Goal: Navigation & Orientation: Find specific page/section

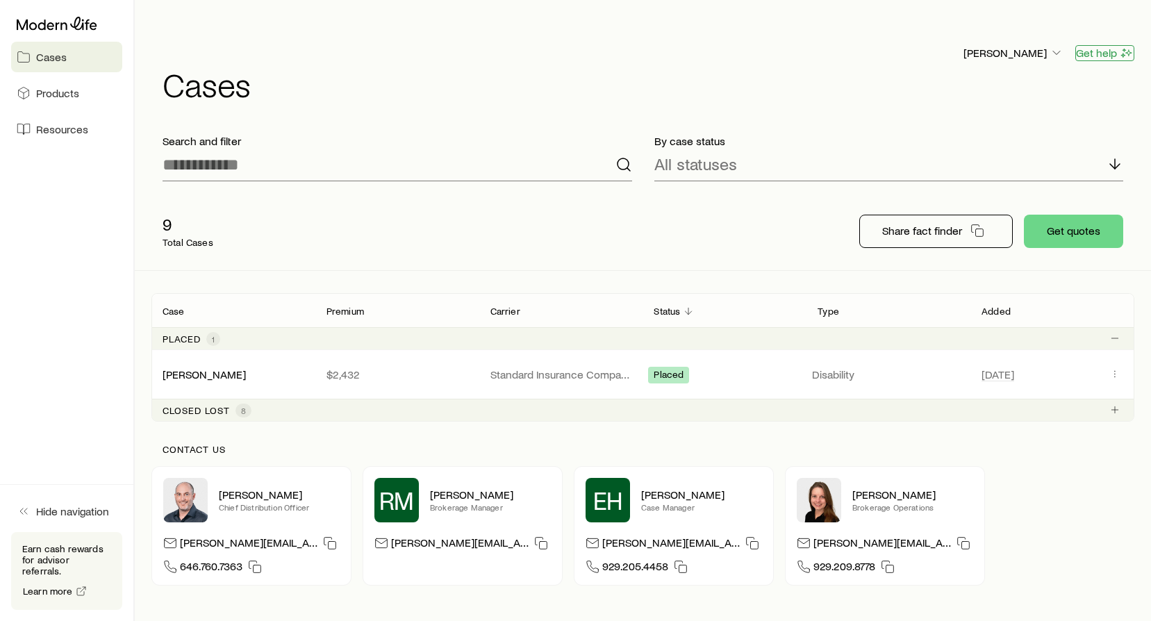
click at [1100, 45] on button "Get help" at bounding box center [1104, 53] width 59 height 16
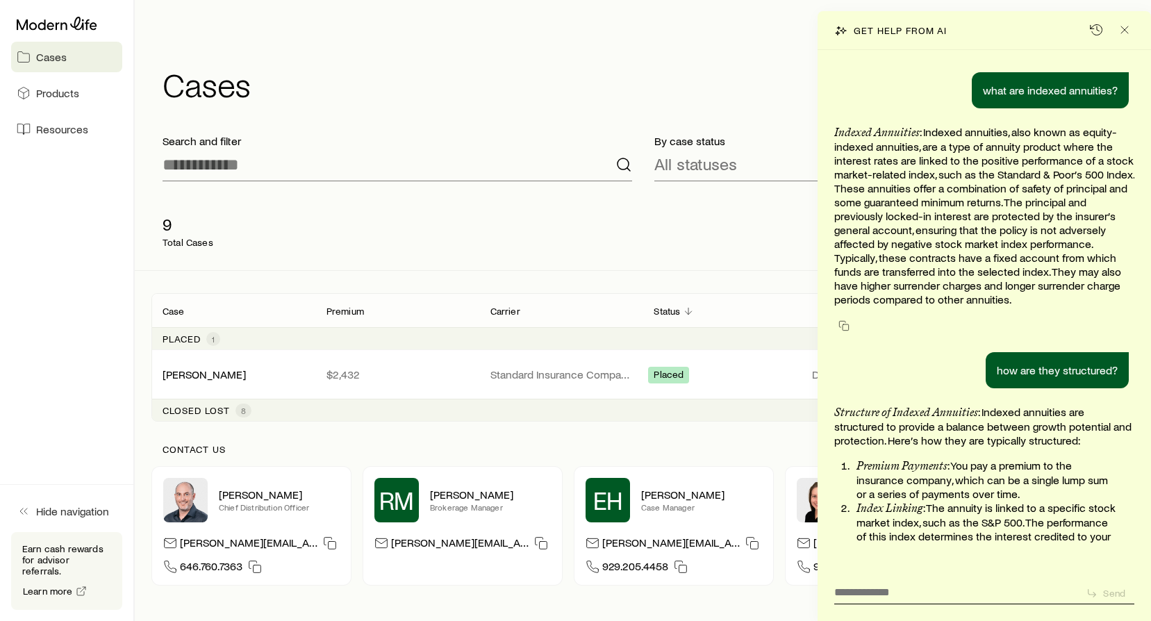
scroll to position [919, 0]
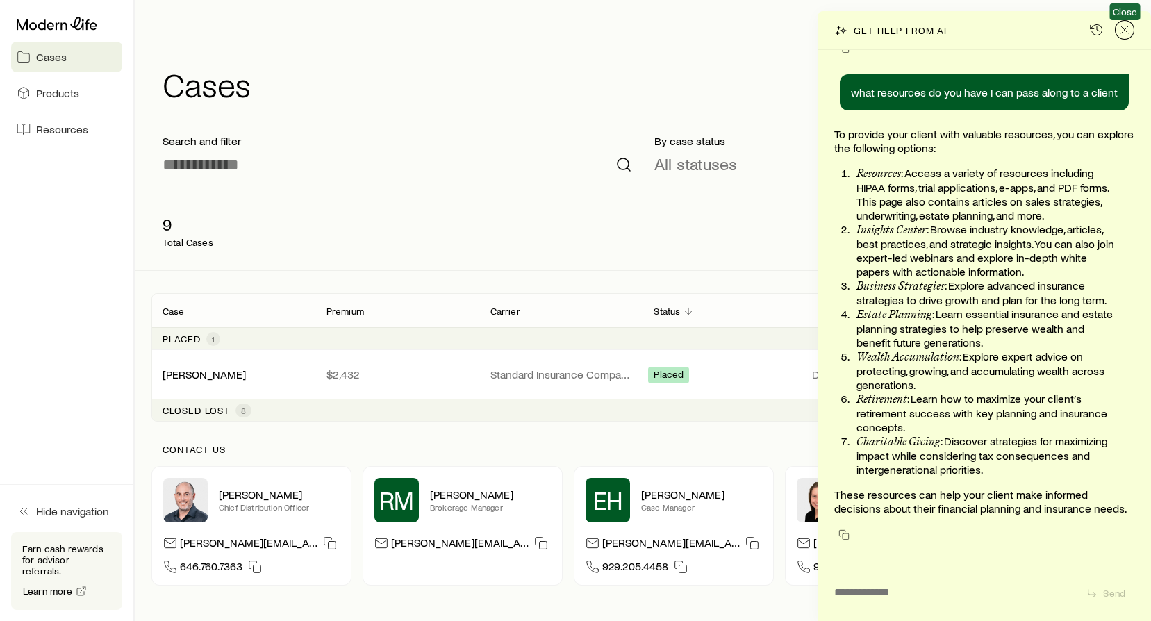
click at [1131, 35] on icon "Close" at bounding box center [1125, 30] width 14 height 14
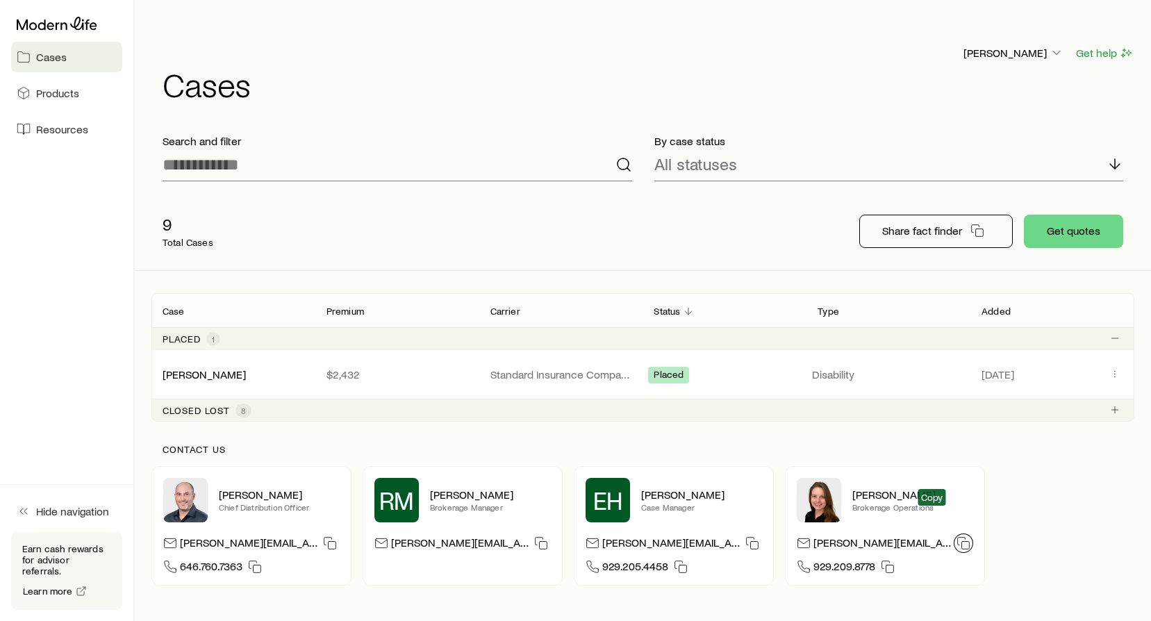
click at [956, 536] on icon "button" at bounding box center [963, 543] width 14 height 14
click at [990, 466] on div "[PERSON_NAME] Chief Distribution Officer [PERSON_NAME][EMAIL_ADDRESS][DOMAIN_NA…" at bounding box center [642, 525] width 983 height 119
click at [1115, 368] on icon "Client cases" at bounding box center [1114, 373] width 11 height 11
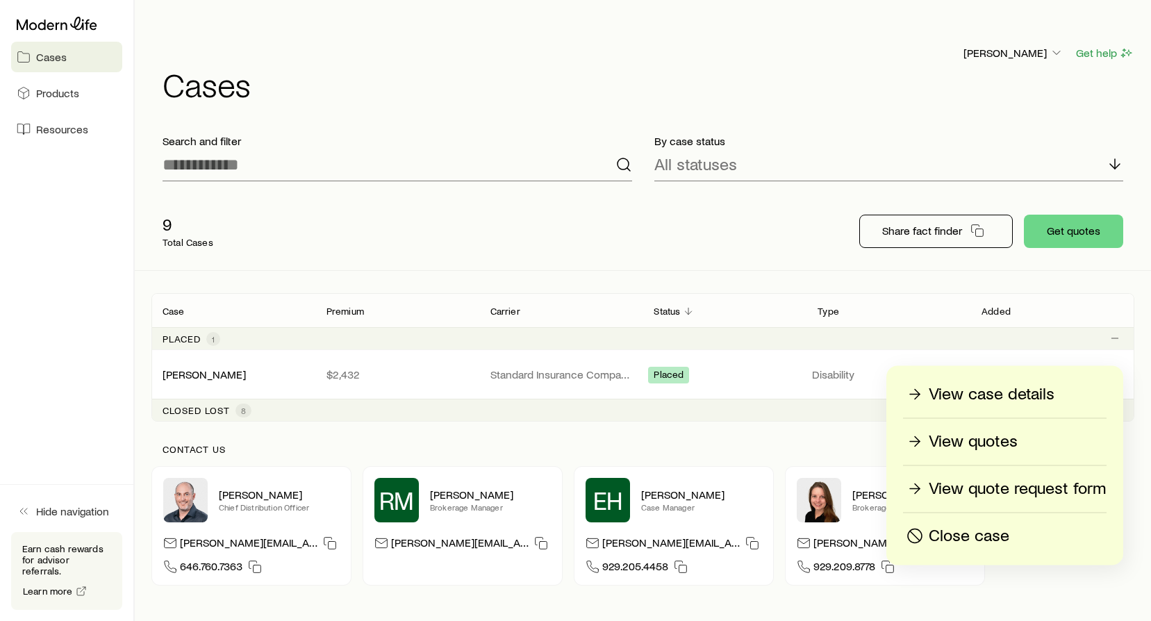
click at [1078, 302] on div "Added" at bounding box center [1052, 310] width 164 height 17
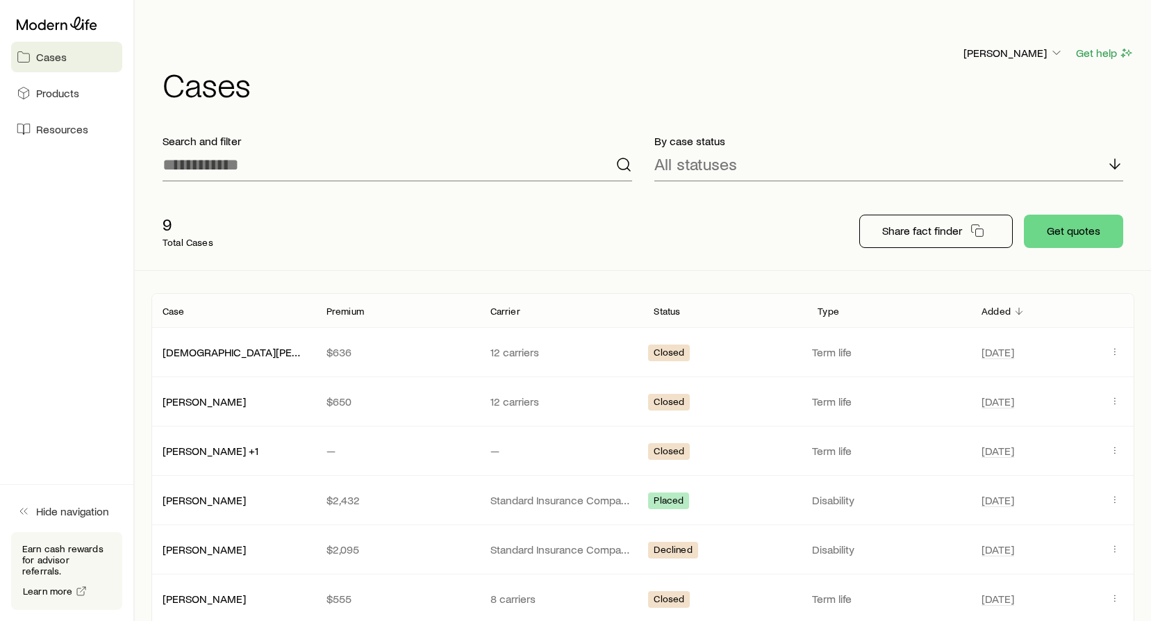
click at [1078, 302] on div "Added" at bounding box center [1052, 310] width 164 height 17
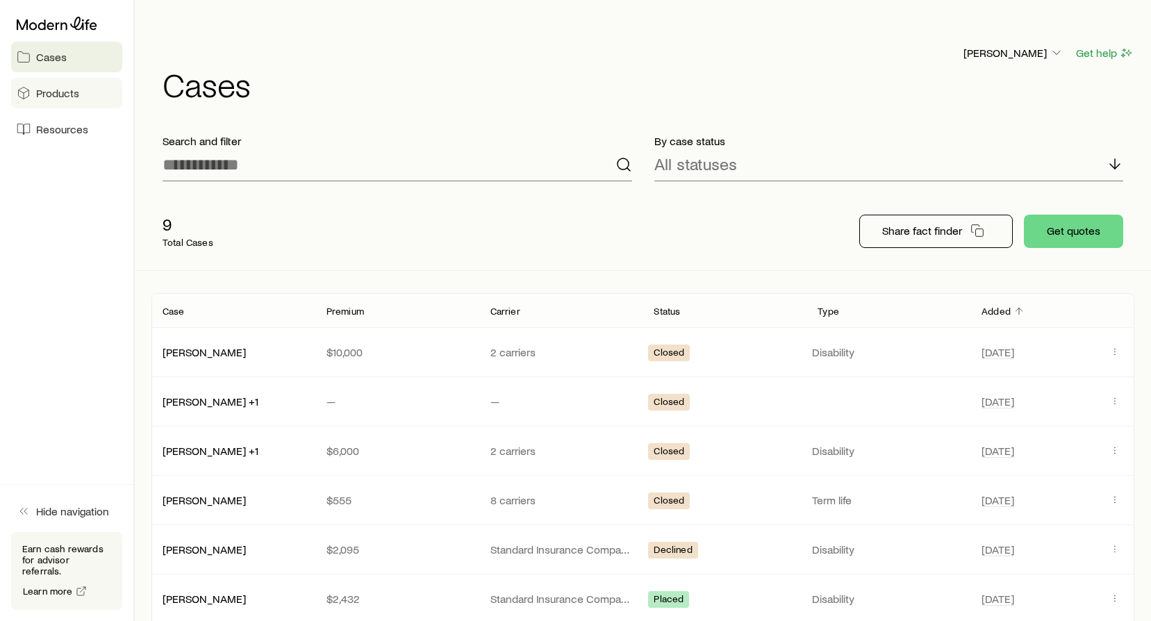
click at [58, 87] on span "Products" at bounding box center [57, 93] width 43 height 14
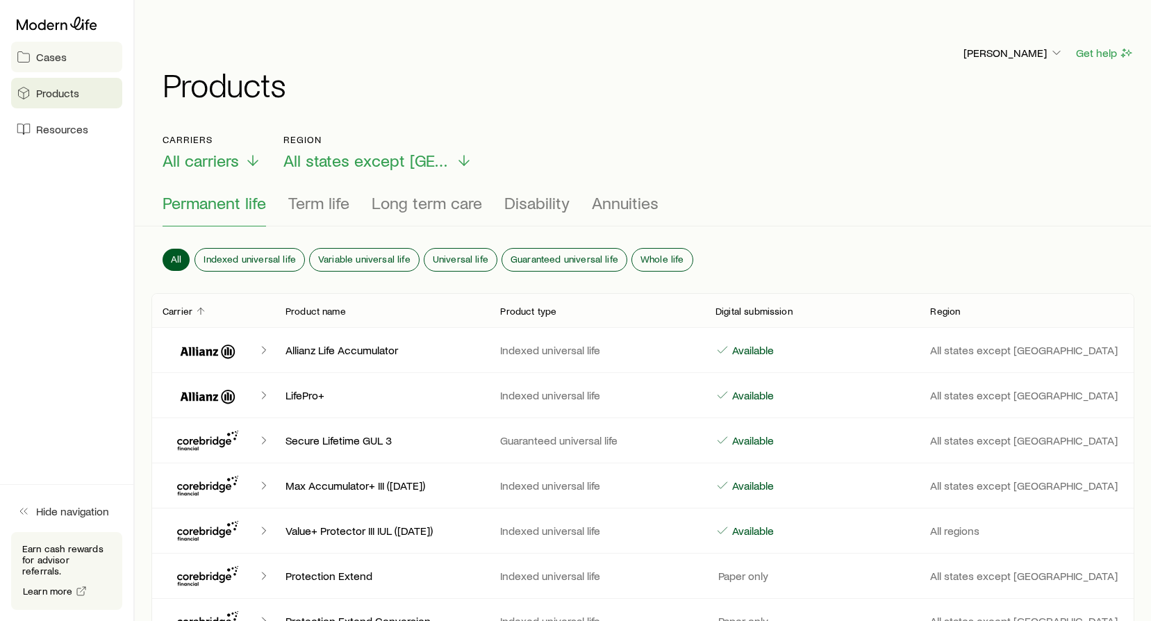
click at [73, 53] on link "Cases" at bounding box center [66, 57] width 111 height 31
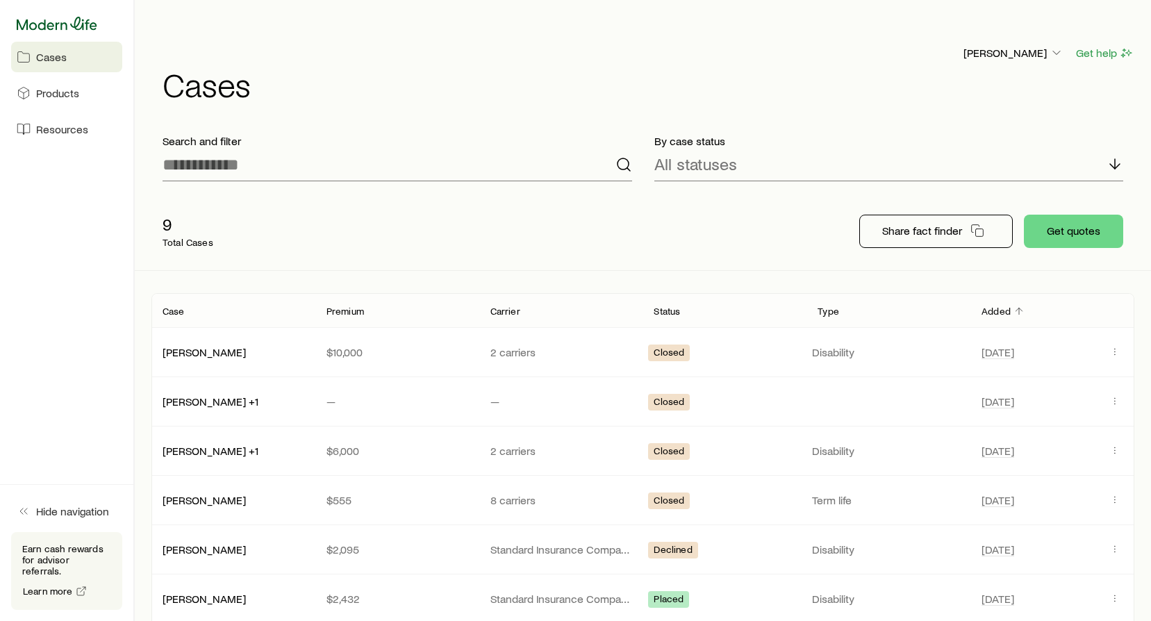
click at [70, 22] on icon at bounding box center [57, 24] width 81 height 14
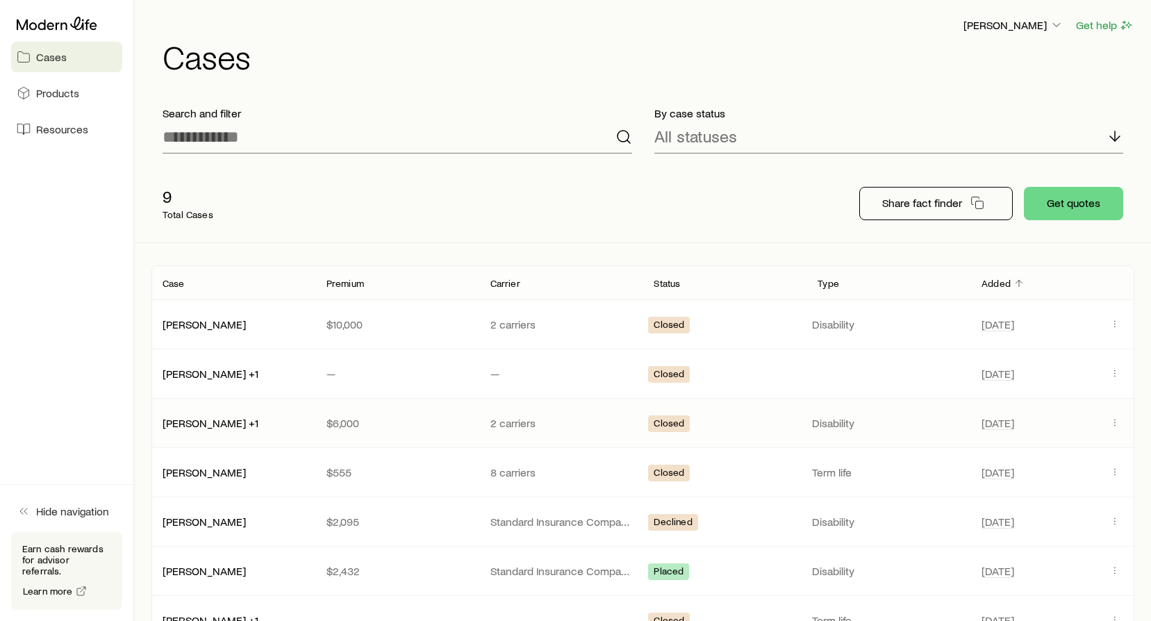
scroll to position [410, 0]
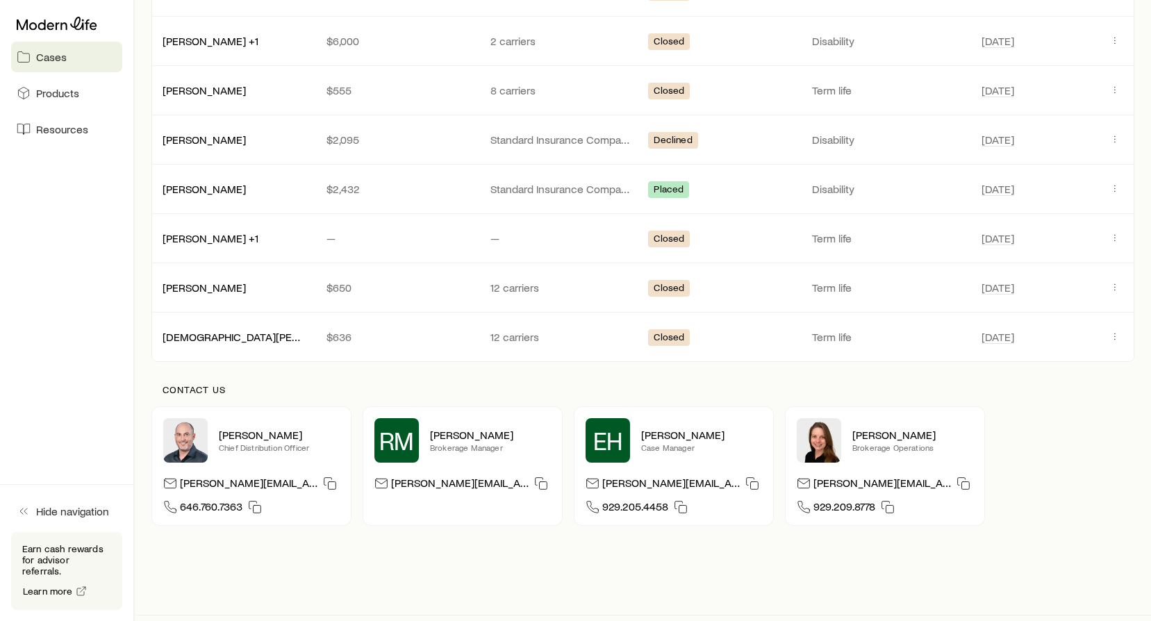
click at [432, 535] on div "Search and filter By case status All statuses 9 Total Cases Share fact finder G…" at bounding box center [642, 141] width 983 height 857
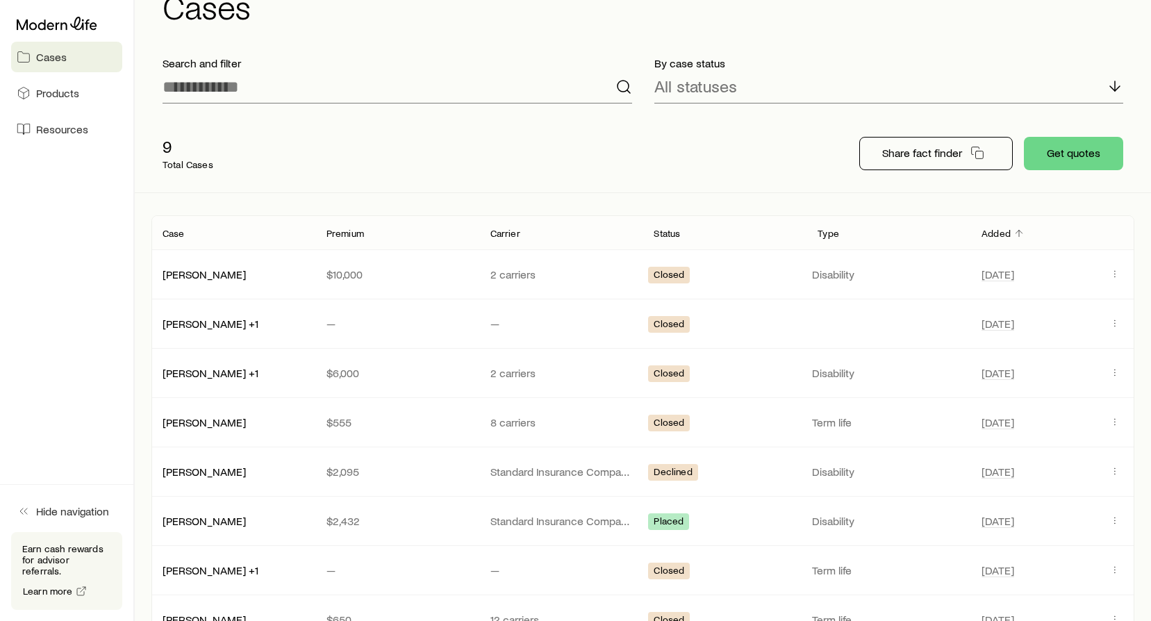
scroll to position [0, 0]
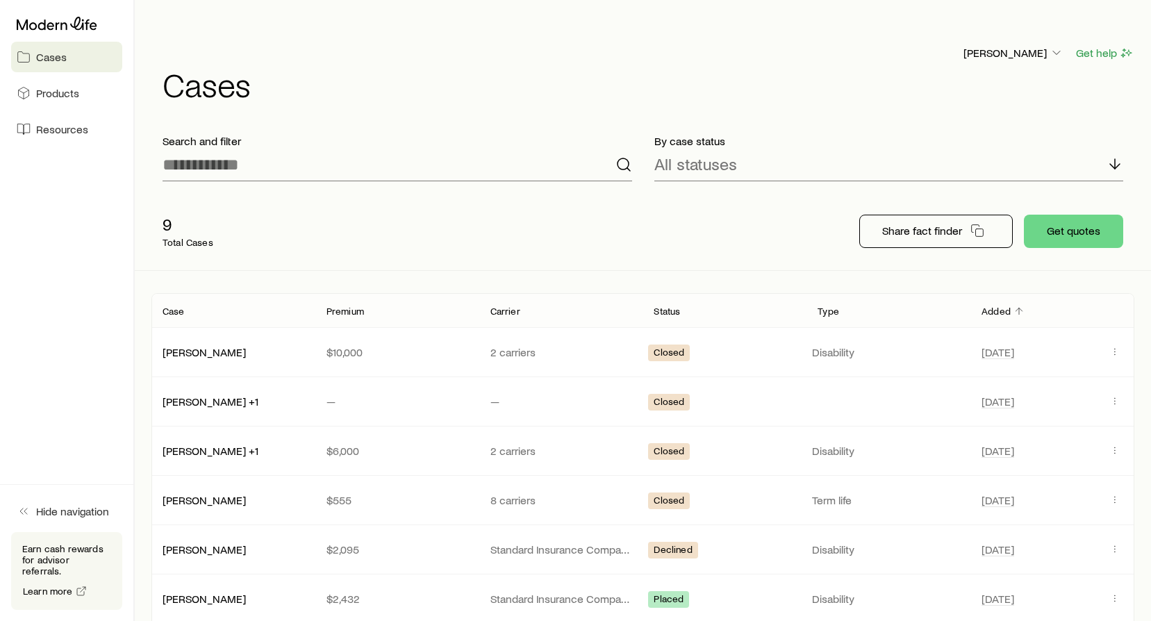
click at [47, 58] on span "Cases" at bounding box center [51, 57] width 31 height 14
click at [60, 86] on span "Products" at bounding box center [57, 93] width 43 height 14
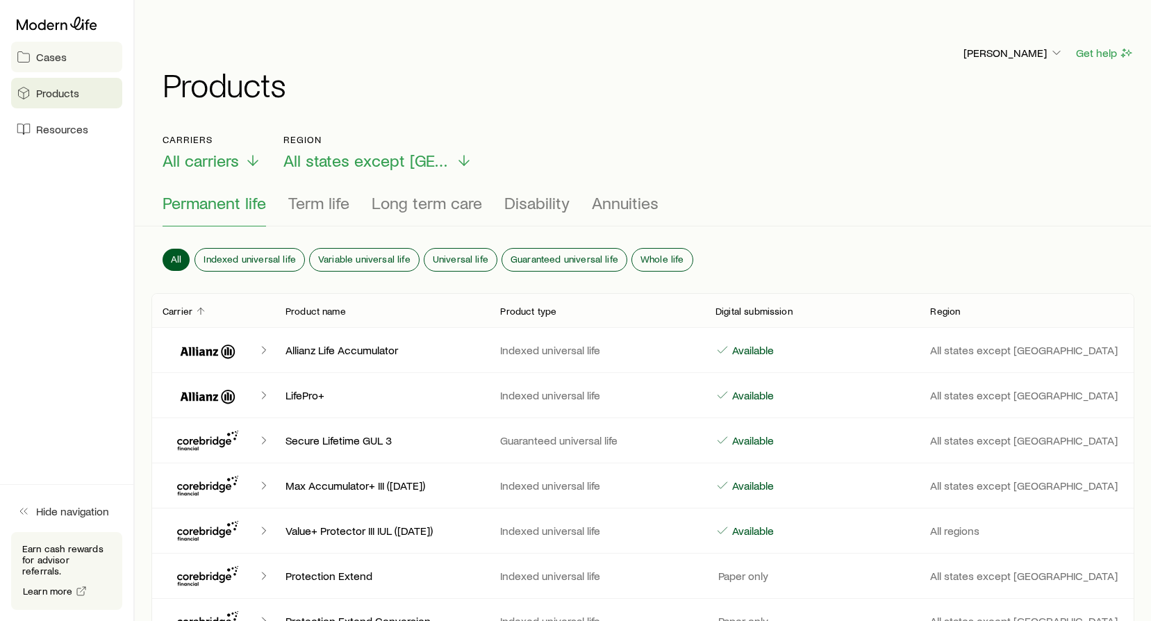
click at [43, 52] on span "Cases" at bounding box center [51, 57] width 31 height 14
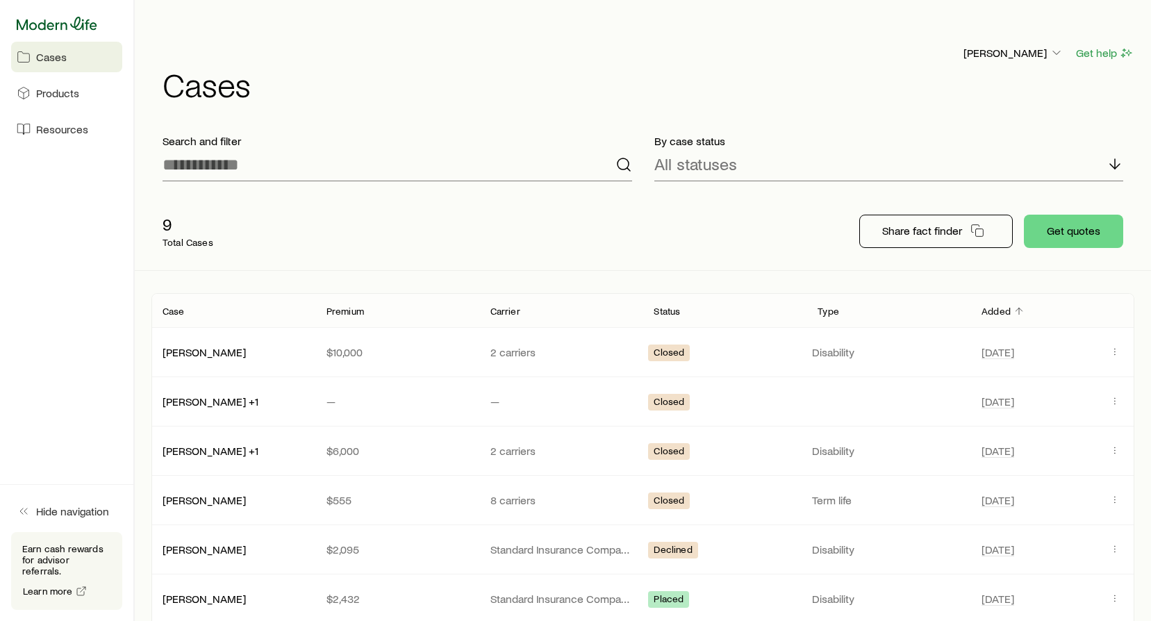
click at [48, 26] on icon at bounding box center [57, 23] width 81 height 13
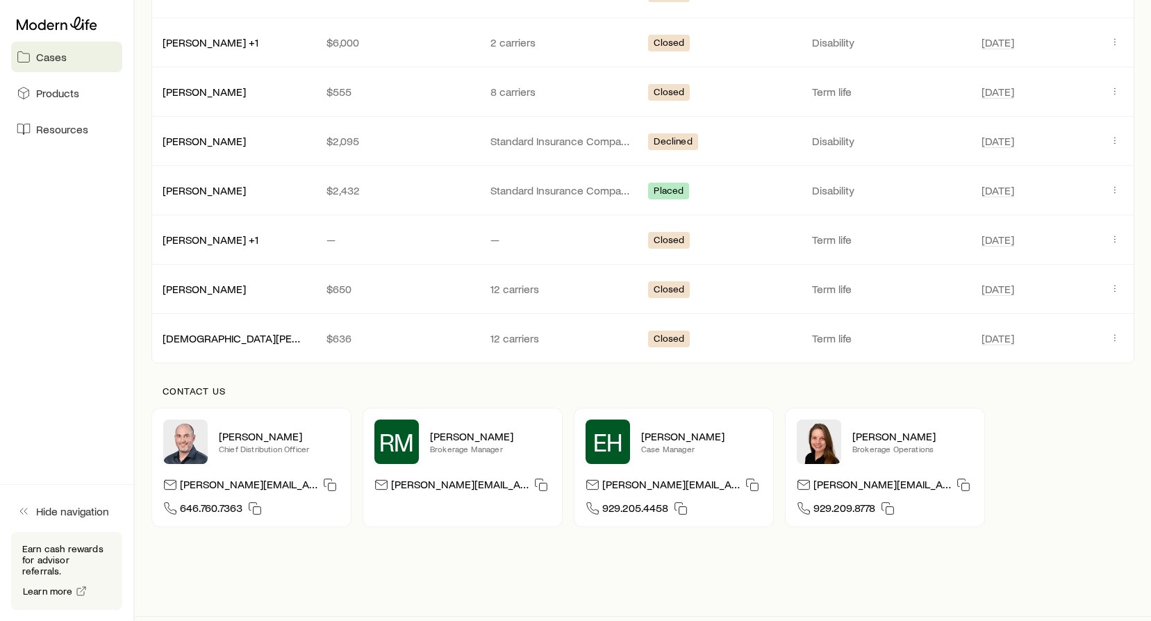
scroll to position [410, 0]
